Goal: Task Accomplishment & Management: Manage account settings

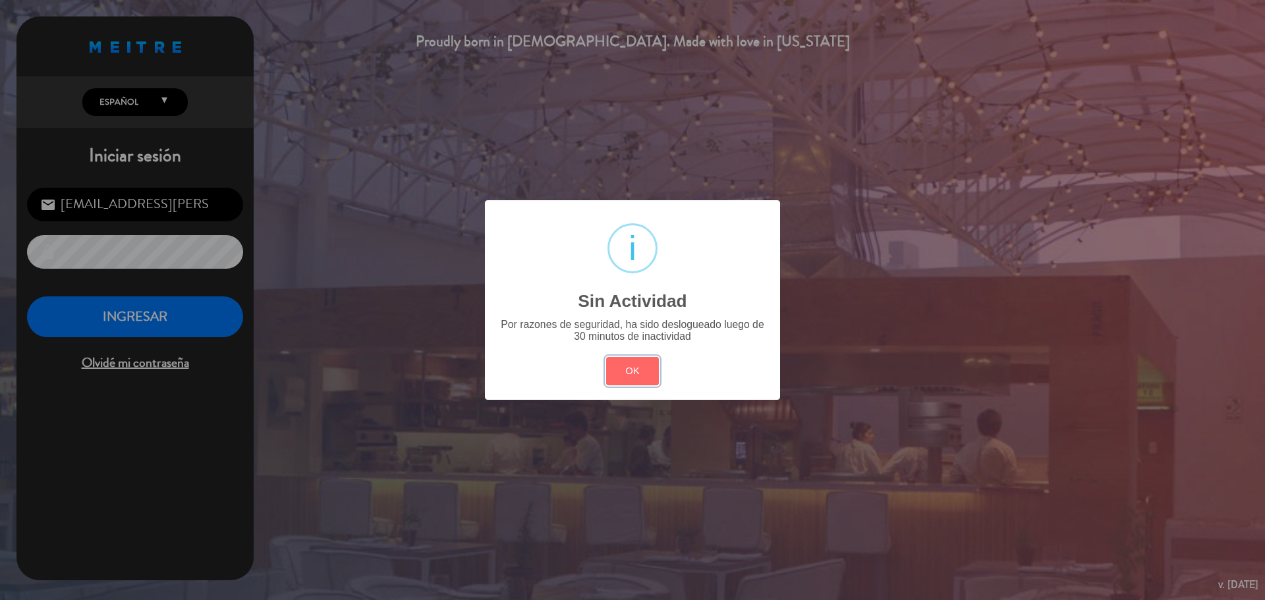
drag, startPoint x: 648, startPoint y: 381, endPoint x: 305, endPoint y: 293, distance: 353.6
click at [647, 381] on button "OK" at bounding box center [632, 371] width 53 height 28
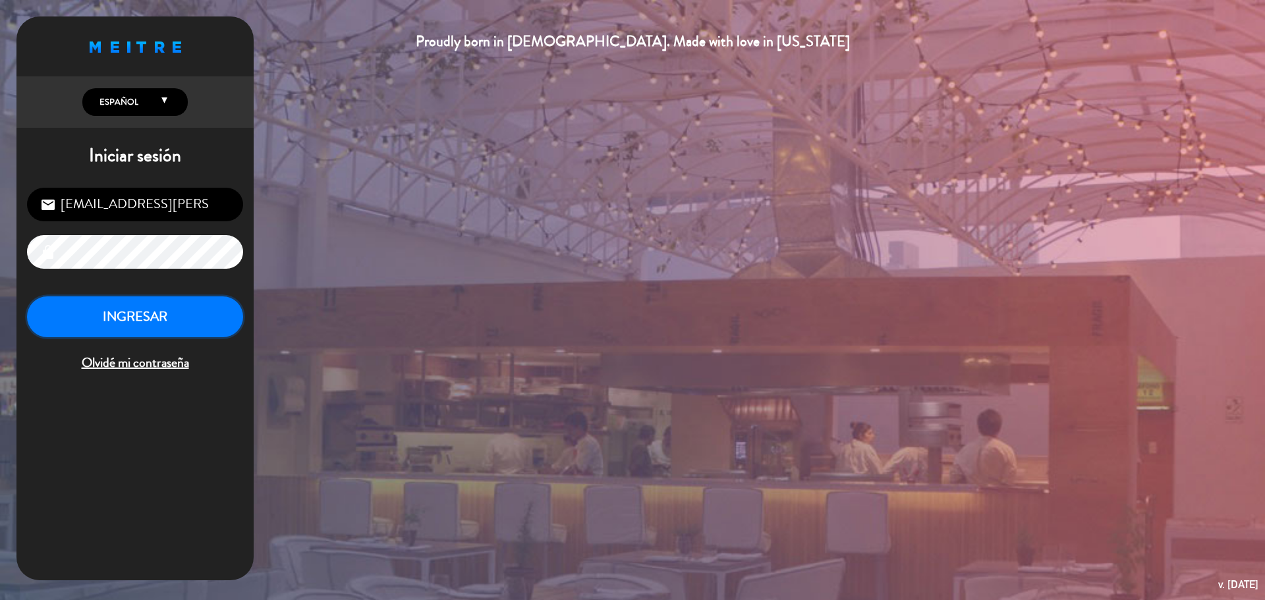
click at [136, 311] on button "INGRESAR" at bounding box center [135, 316] width 216 height 41
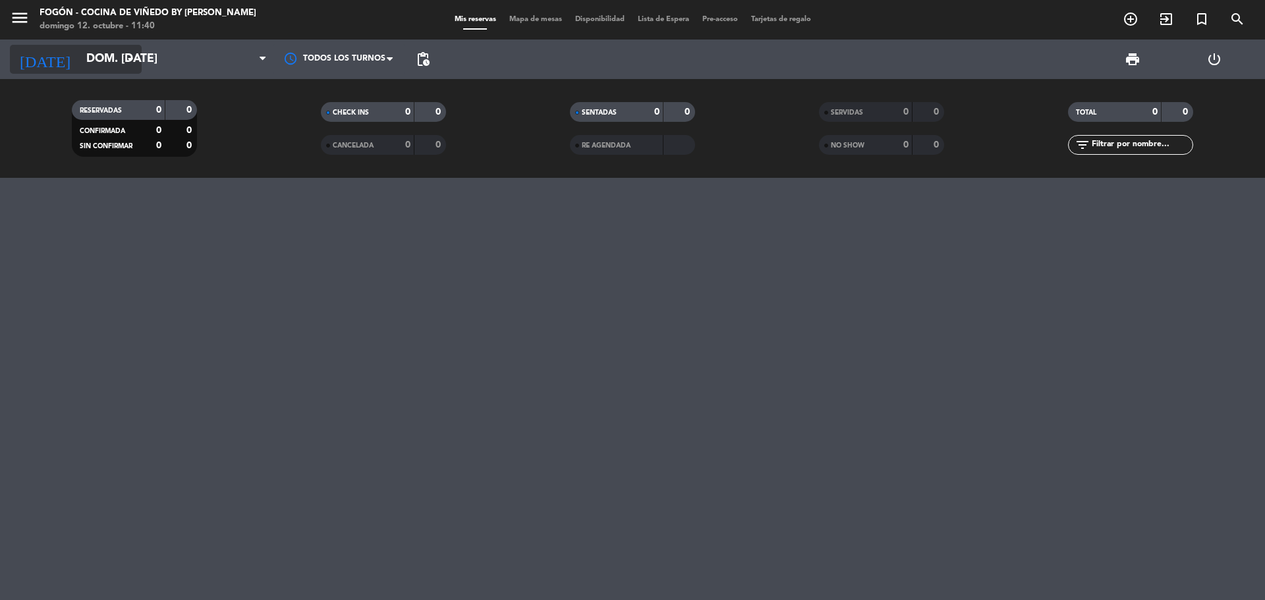
click at [94, 54] on input "dom. [DATE]" at bounding box center [156, 59] width 153 height 26
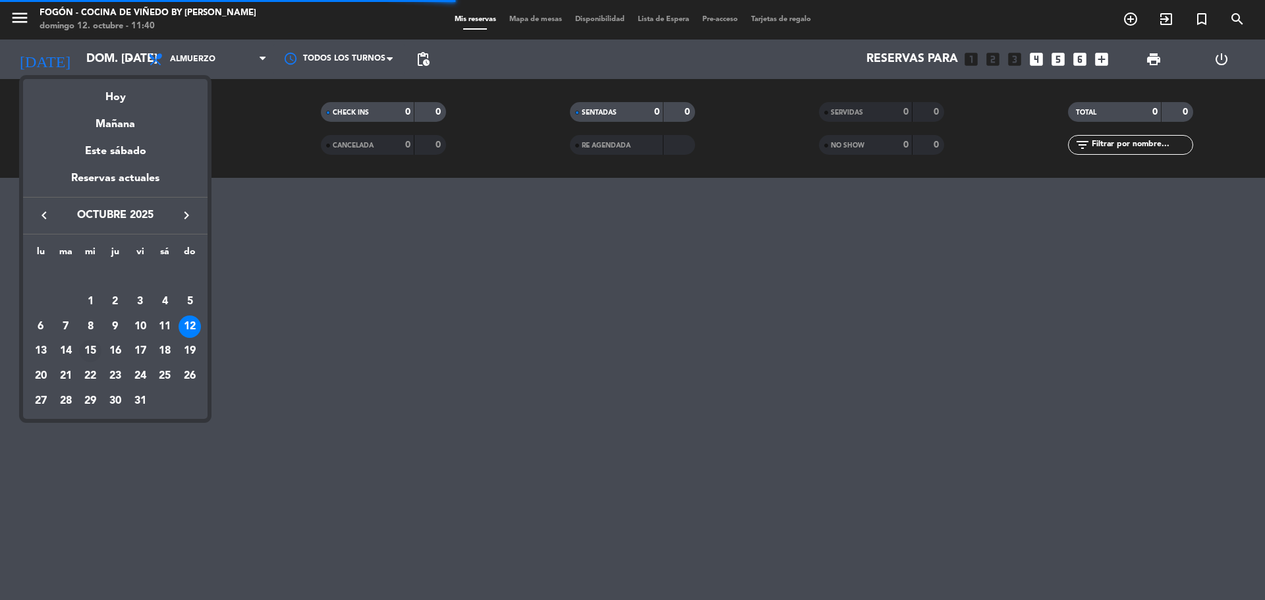
click at [88, 349] on div "15" at bounding box center [90, 351] width 22 height 22
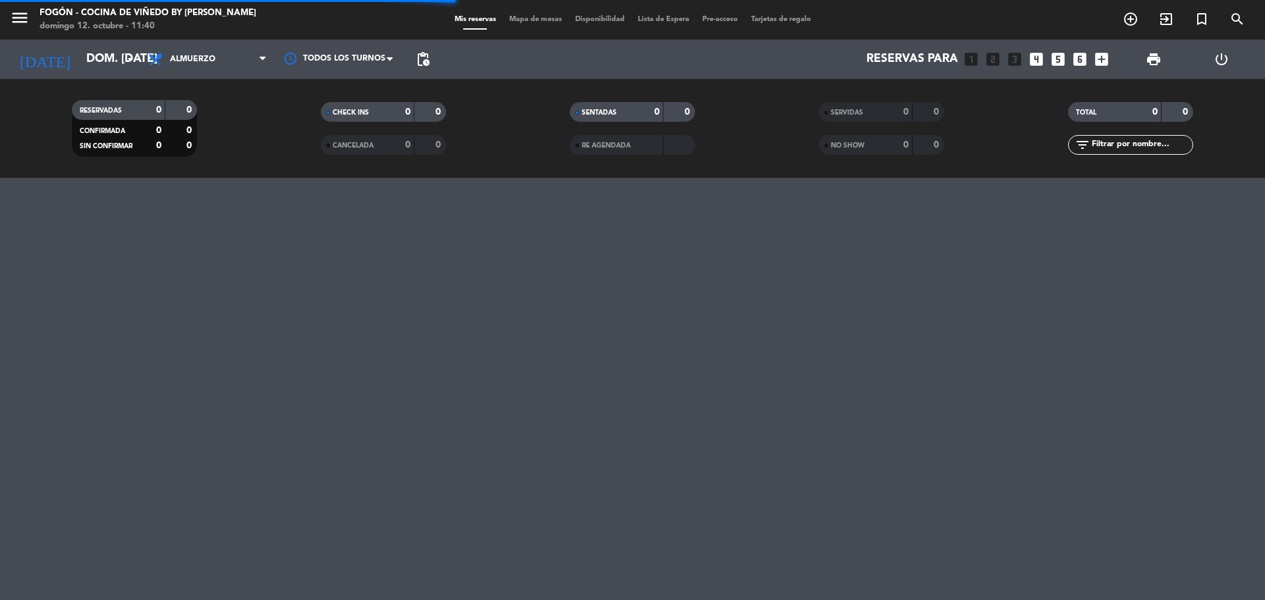
type input "mié. [DATE]"
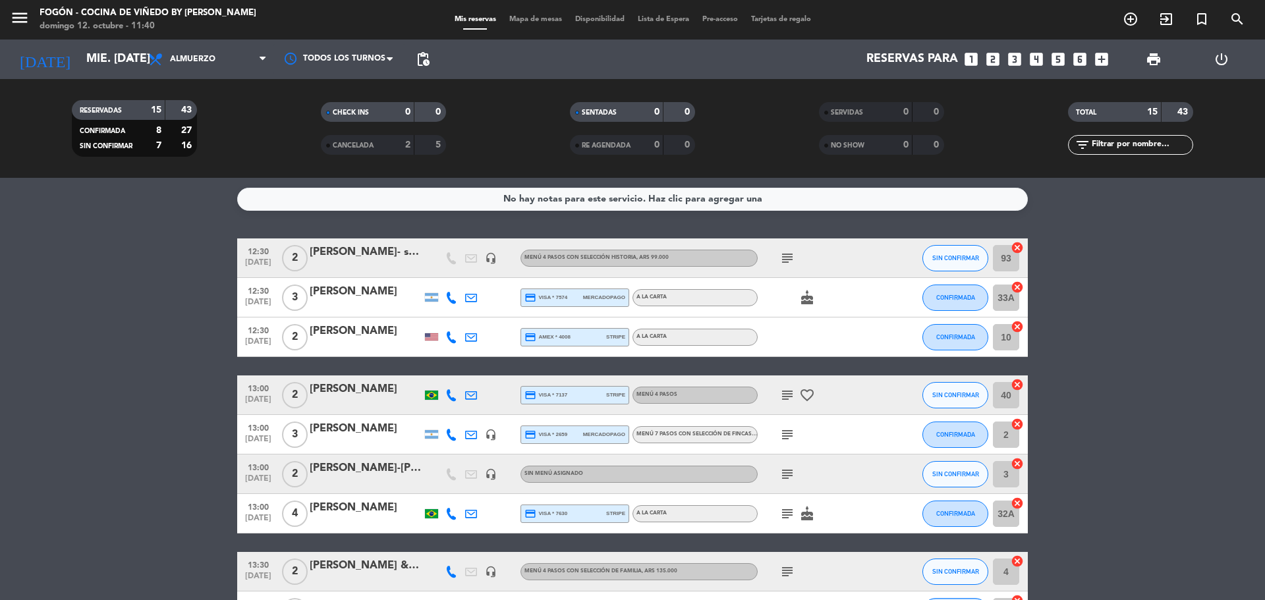
click at [385, 439] on div at bounding box center [366, 443] width 112 height 11
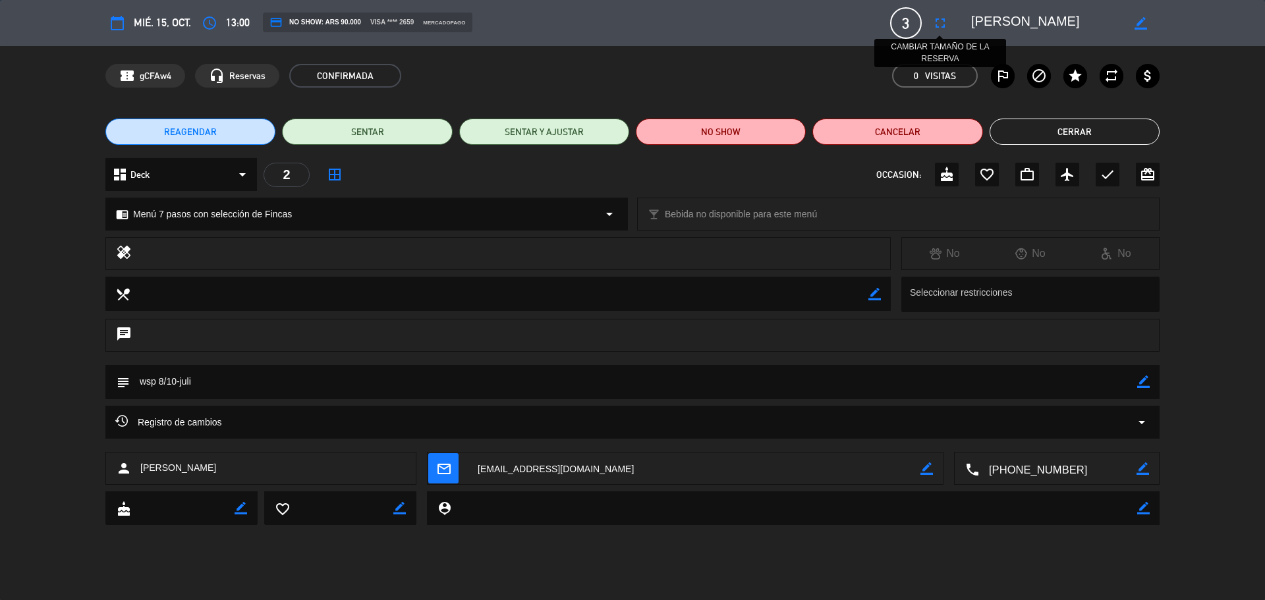
click at [942, 28] on icon "fullscreen" at bounding box center [940, 23] width 16 height 16
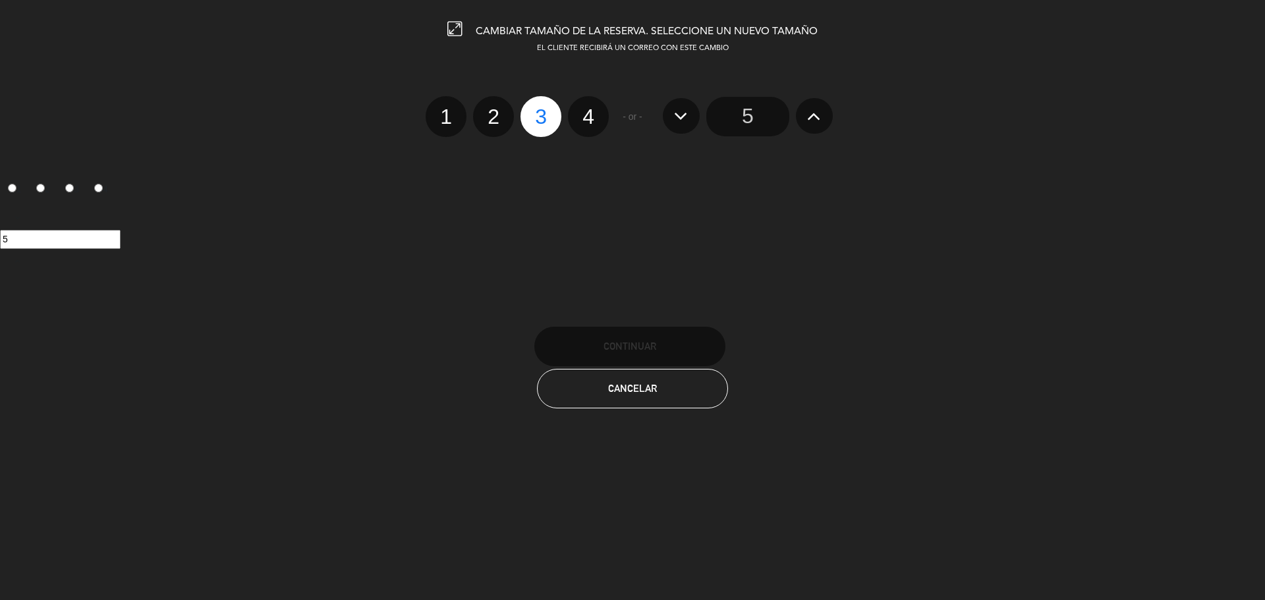
click at [759, 133] on input "5" at bounding box center [747, 117] width 83 height 40
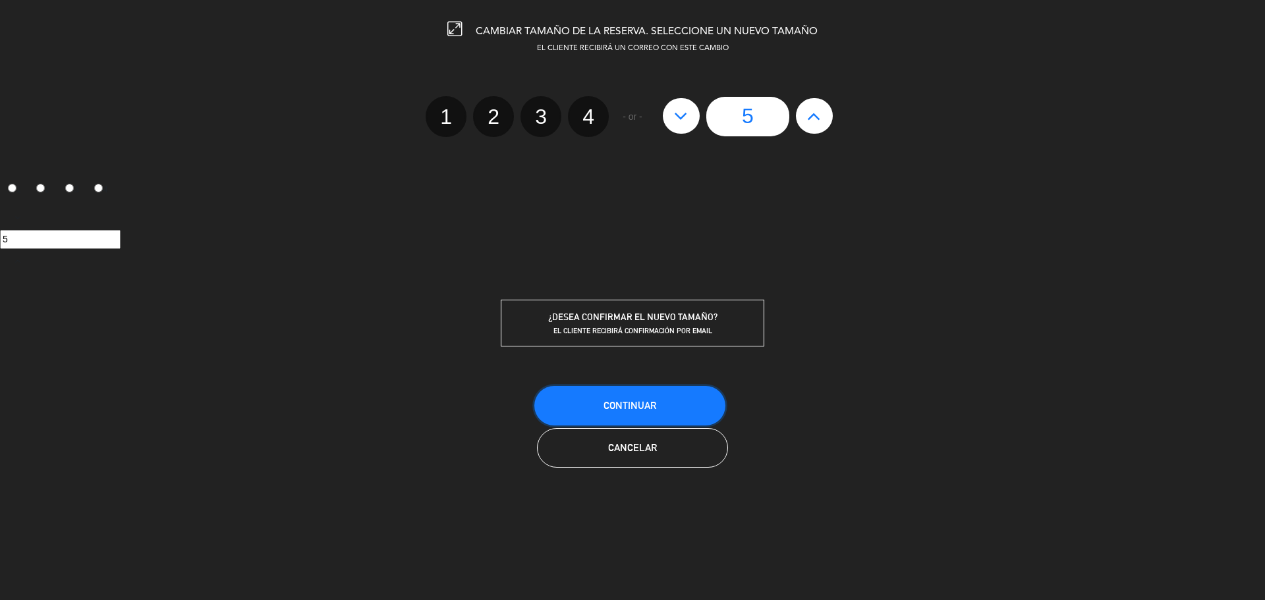
click at [659, 404] on button "Continuar" at bounding box center [629, 406] width 191 height 40
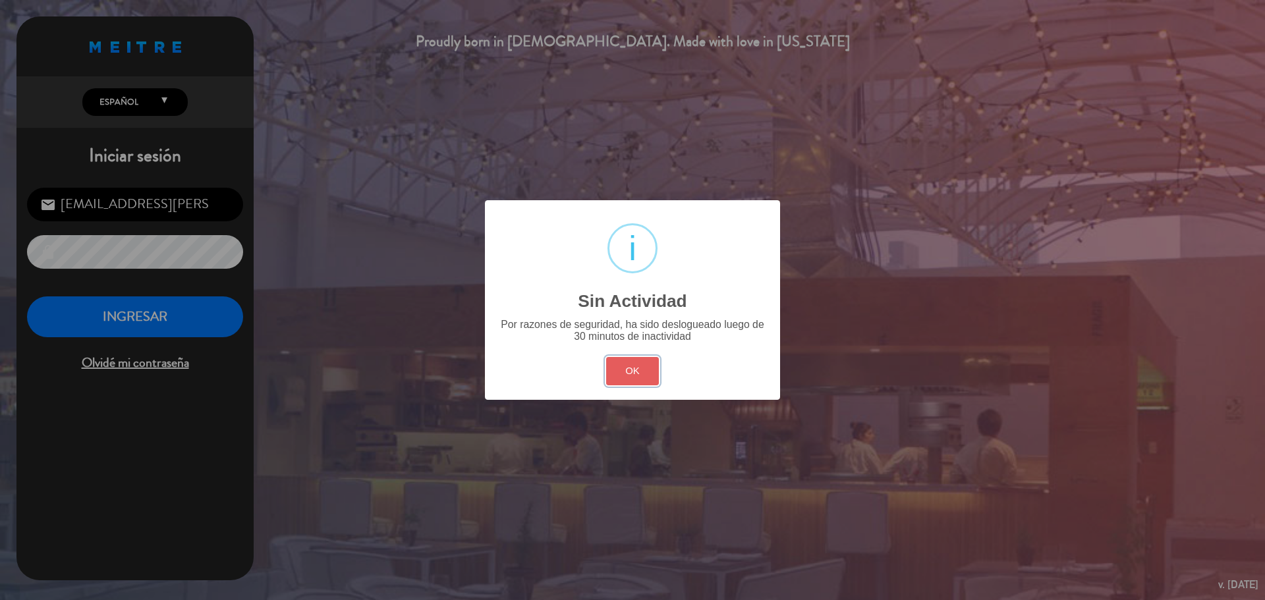
click at [636, 367] on button "OK" at bounding box center [632, 371] width 53 height 28
